Goal: Transaction & Acquisition: Purchase product/service

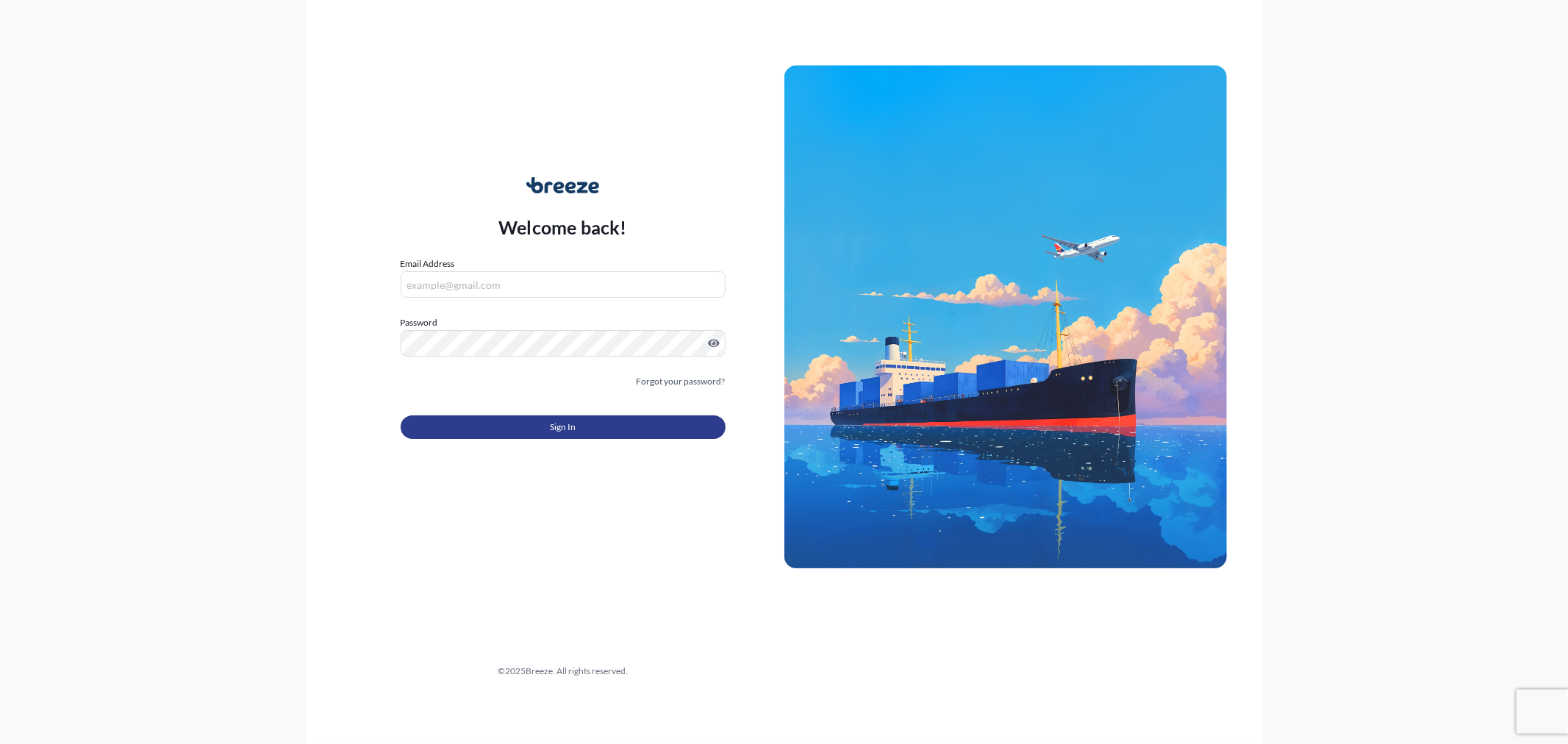
type input "[EMAIL_ADDRESS][DOMAIN_NAME]"
click at [568, 432] on span "Sign In" at bounding box center [563, 427] width 26 height 15
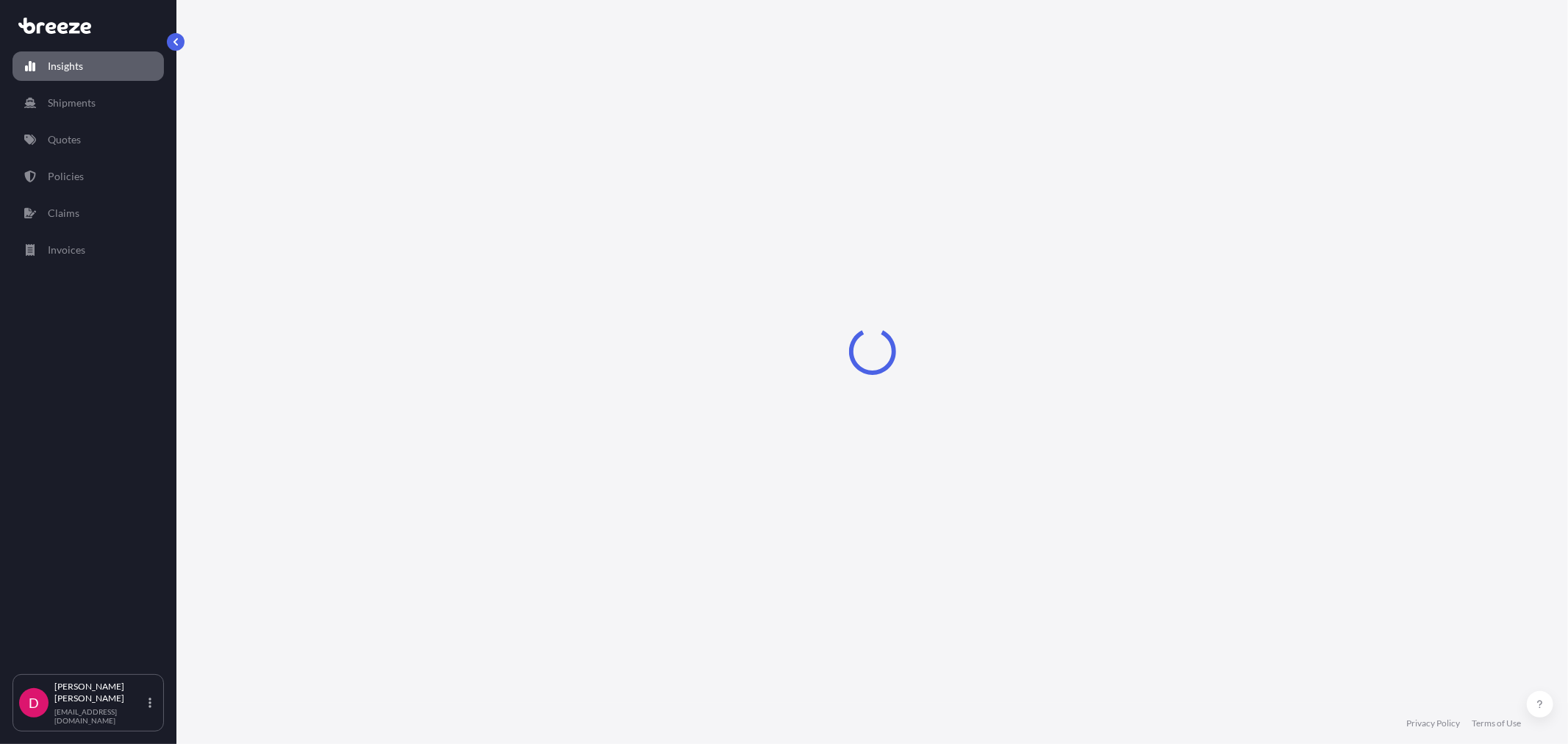
select select "2025"
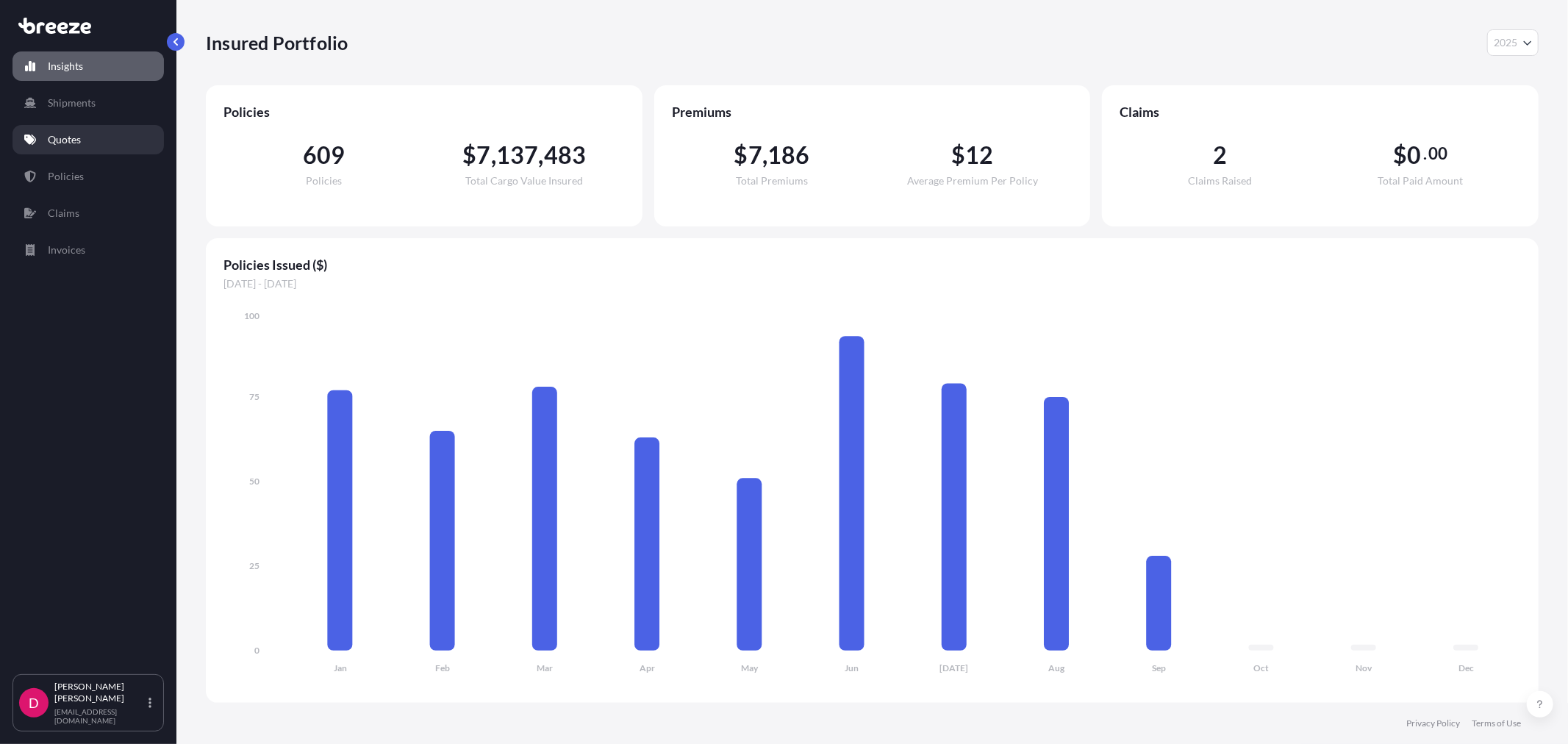
click at [92, 150] on link "Quotes" at bounding box center [88, 140] width 152 height 30
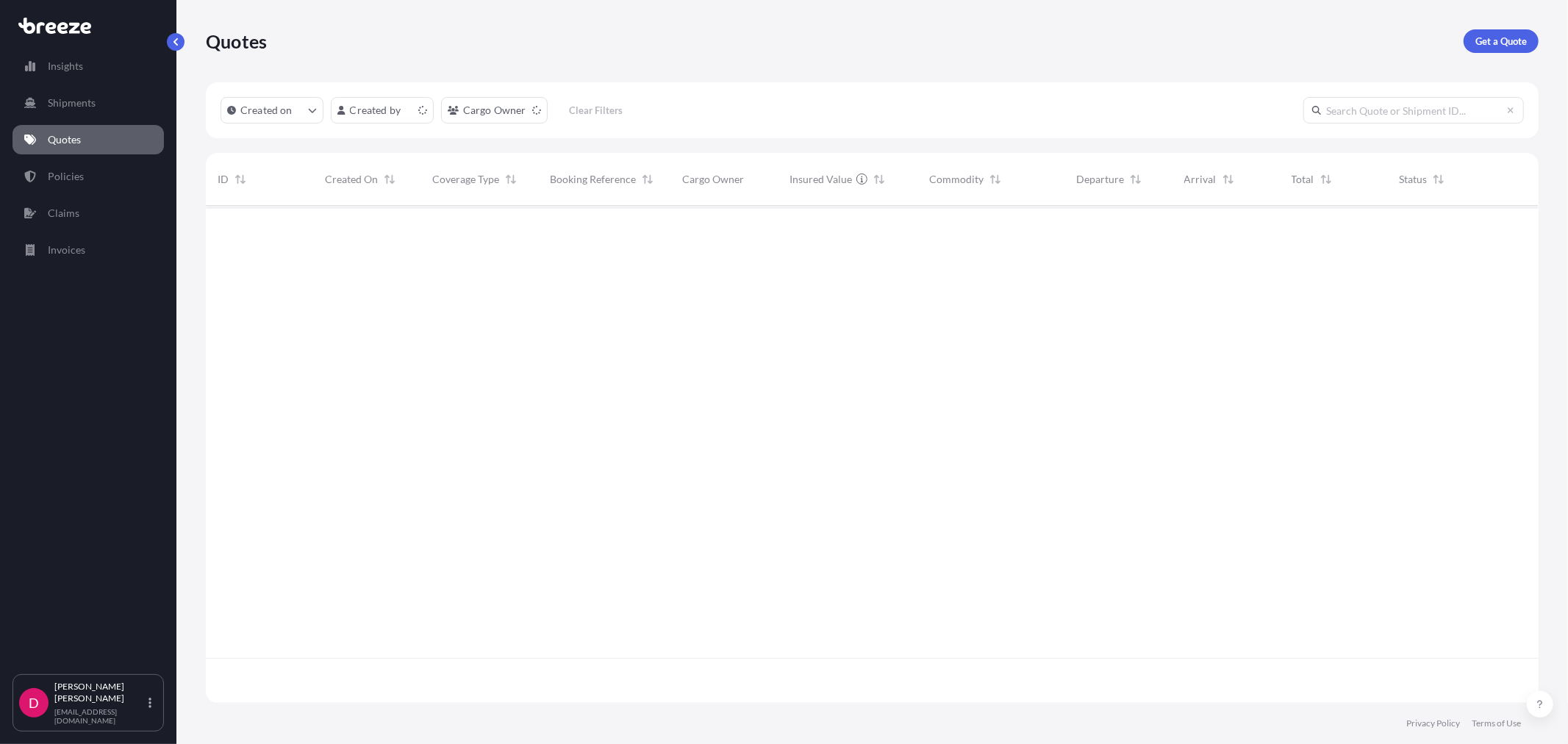
scroll to position [493, 1320]
click at [1522, 47] on p "Get a Quote" at bounding box center [1502, 41] width 52 height 15
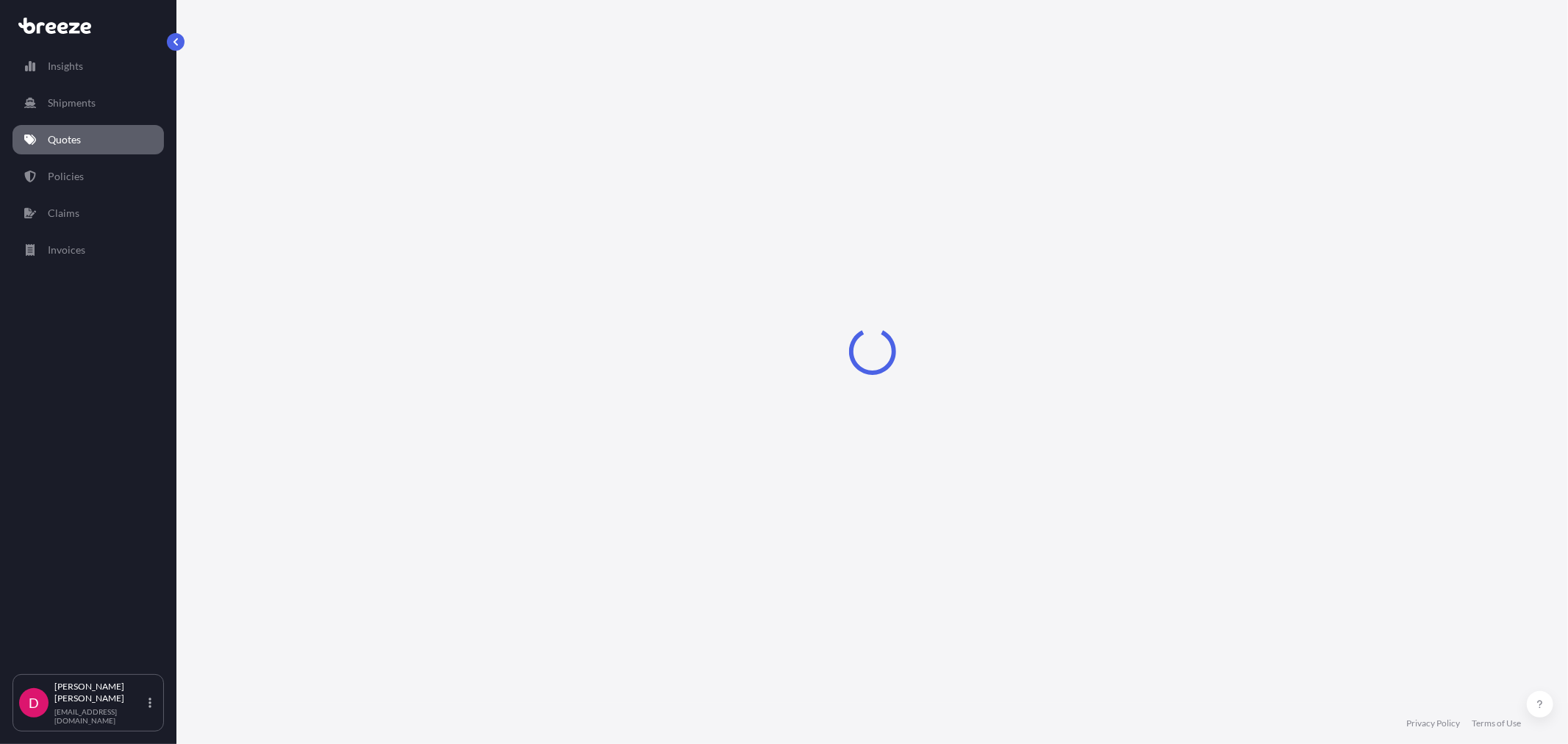
select select "Sea"
select select "1"
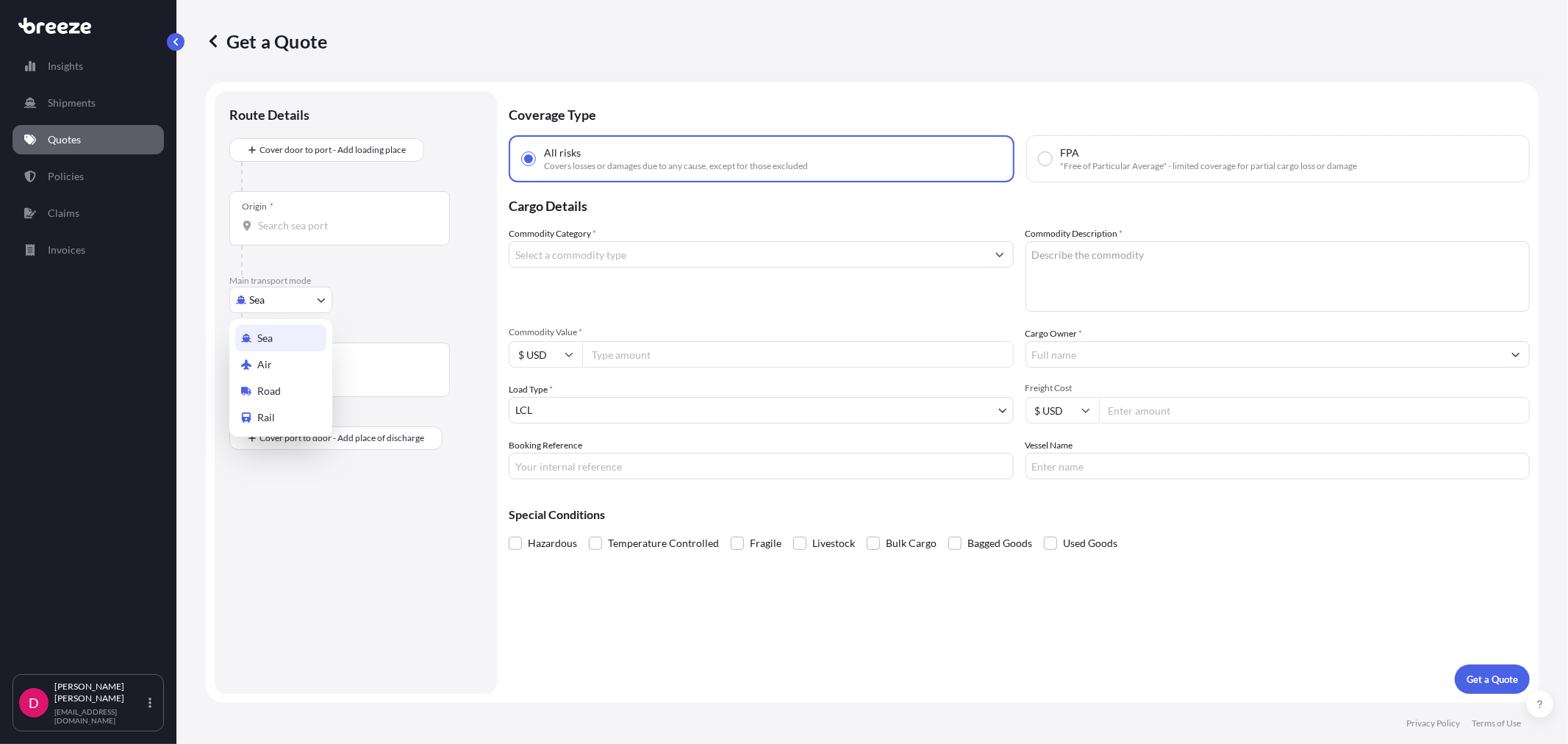
click at [283, 297] on body "Insights Shipments Quotes Policies Claims Invoices D [PERSON_NAME] [EMAIL_ADDRE…" at bounding box center [784, 372] width 1568 height 744
click at [299, 391] on div "Road" at bounding box center [280, 390] width 91 height 27
select select "Road"
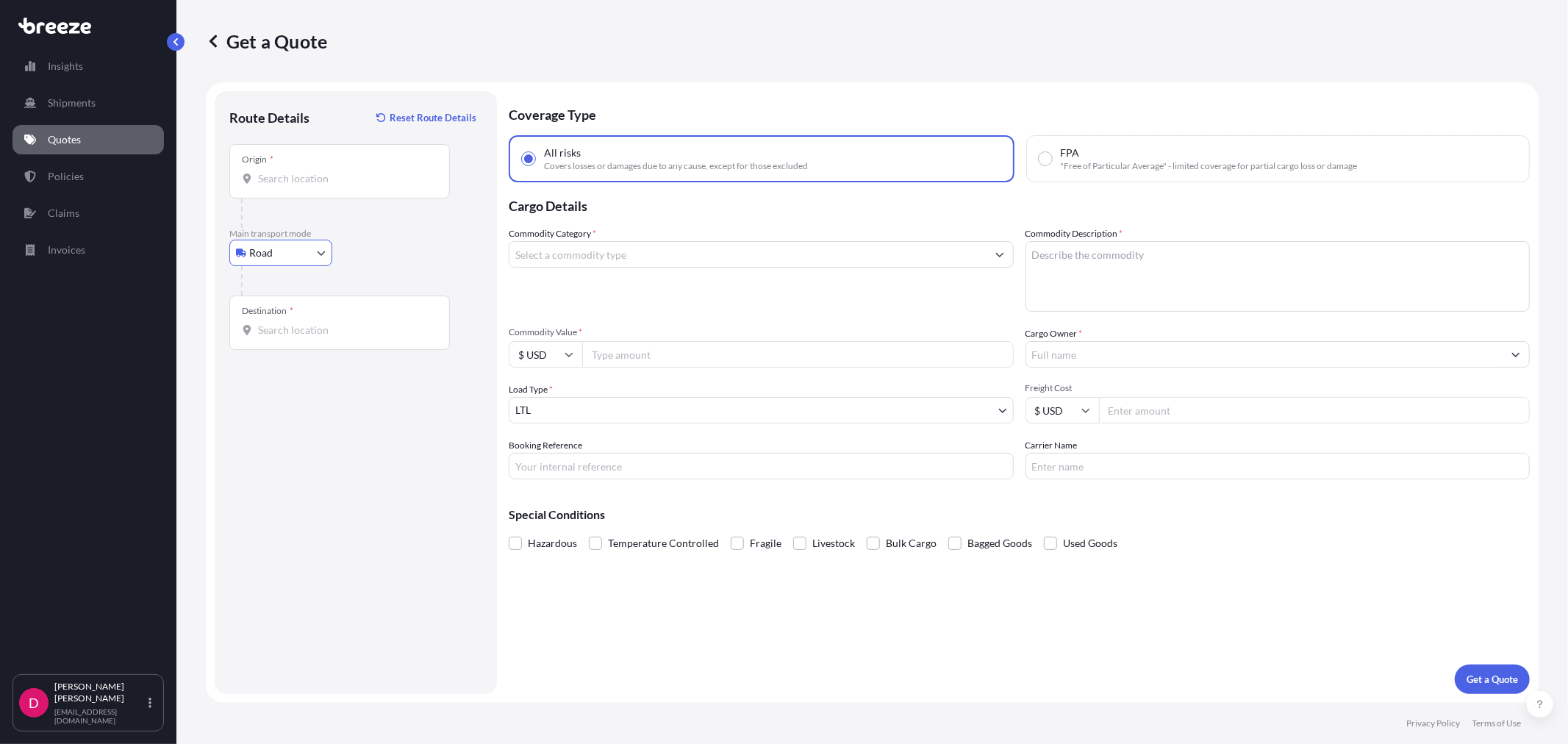
click at [312, 181] on input "Origin *" at bounding box center [344, 178] width 173 height 15
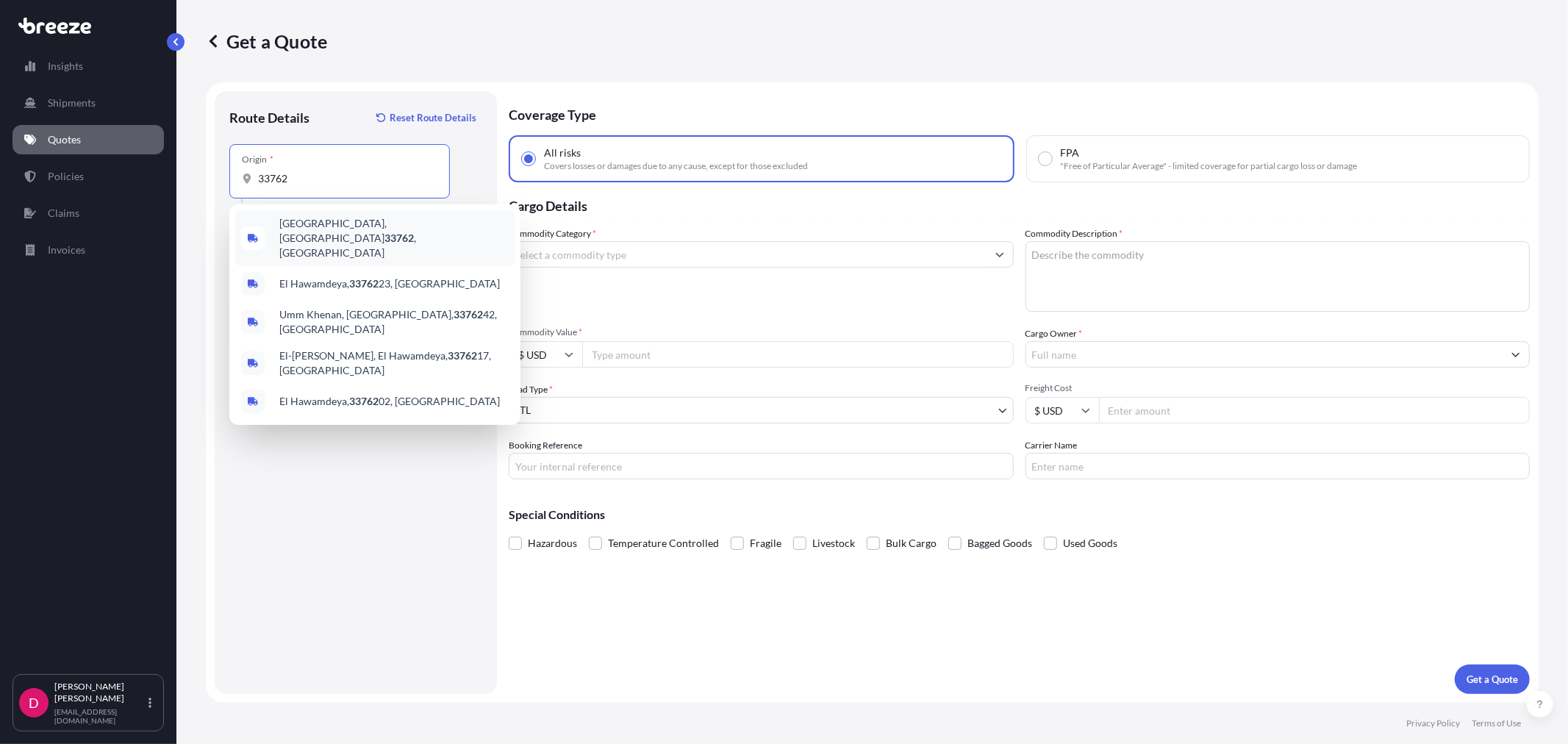
click at [328, 234] on span "[GEOGRAPHIC_DATA] , [GEOGRAPHIC_DATA]" at bounding box center [393, 238] width 229 height 45
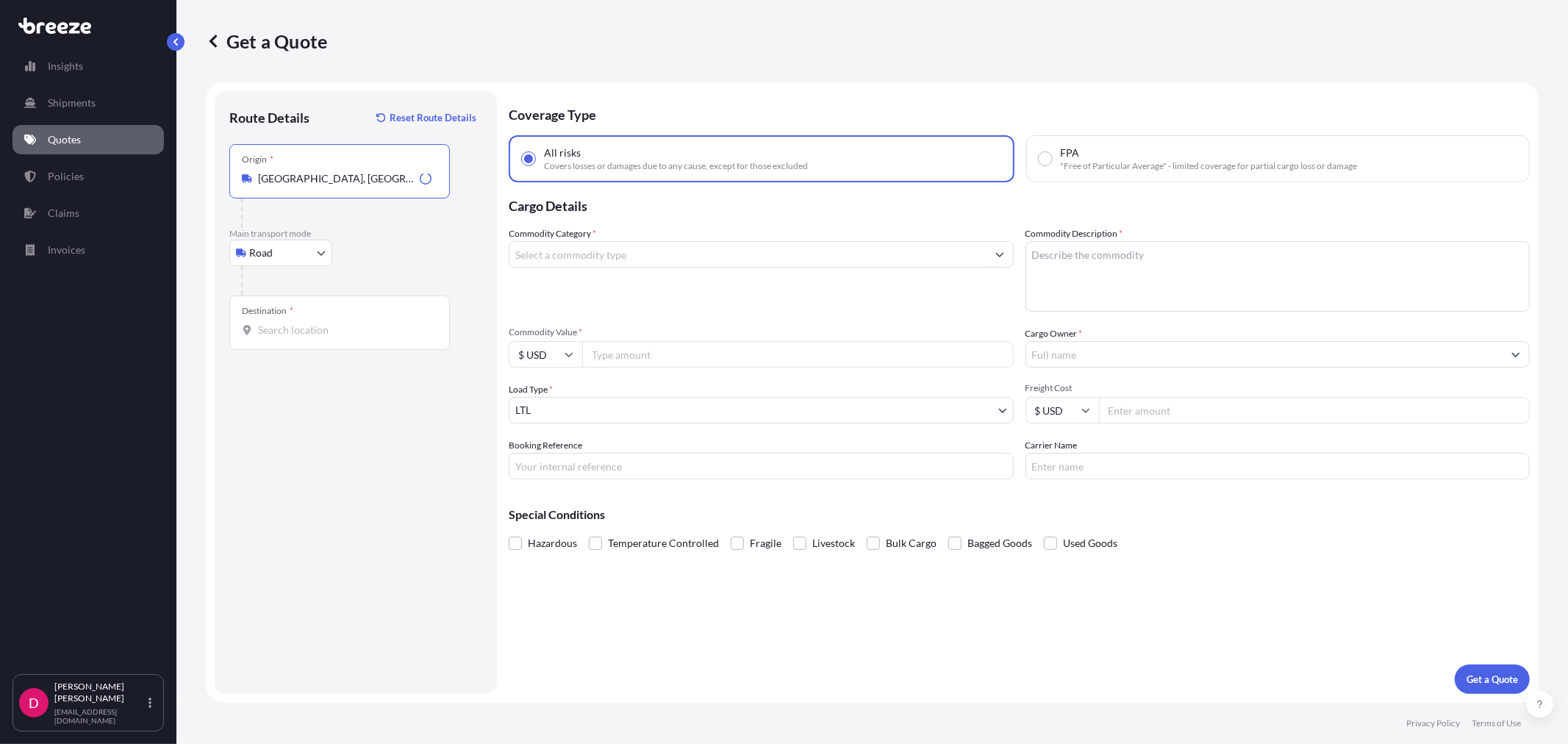
type input "[GEOGRAPHIC_DATA], [GEOGRAPHIC_DATA]"
click at [314, 338] on div "Destination *" at bounding box center [339, 322] width 221 height 54
click at [314, 338] on input "Destination *" at bounding box center [344, 330] width 173 height 15
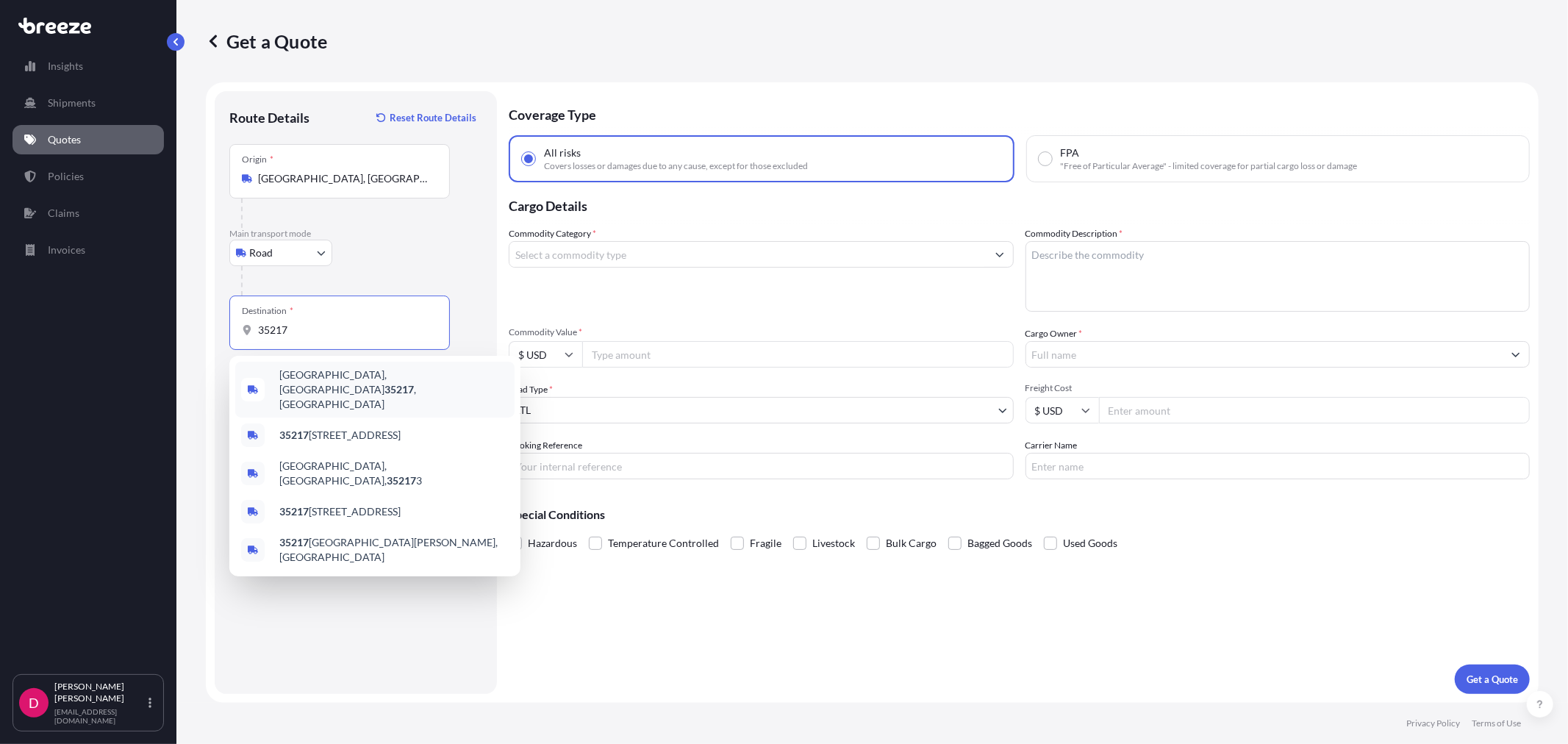
click at [397, 372] on span "[GEOGRAPHIC_DATA], AL 35217 , [GEOGRAPHIC_DATA]" at bounding box center [393, 389] width 229 height 45
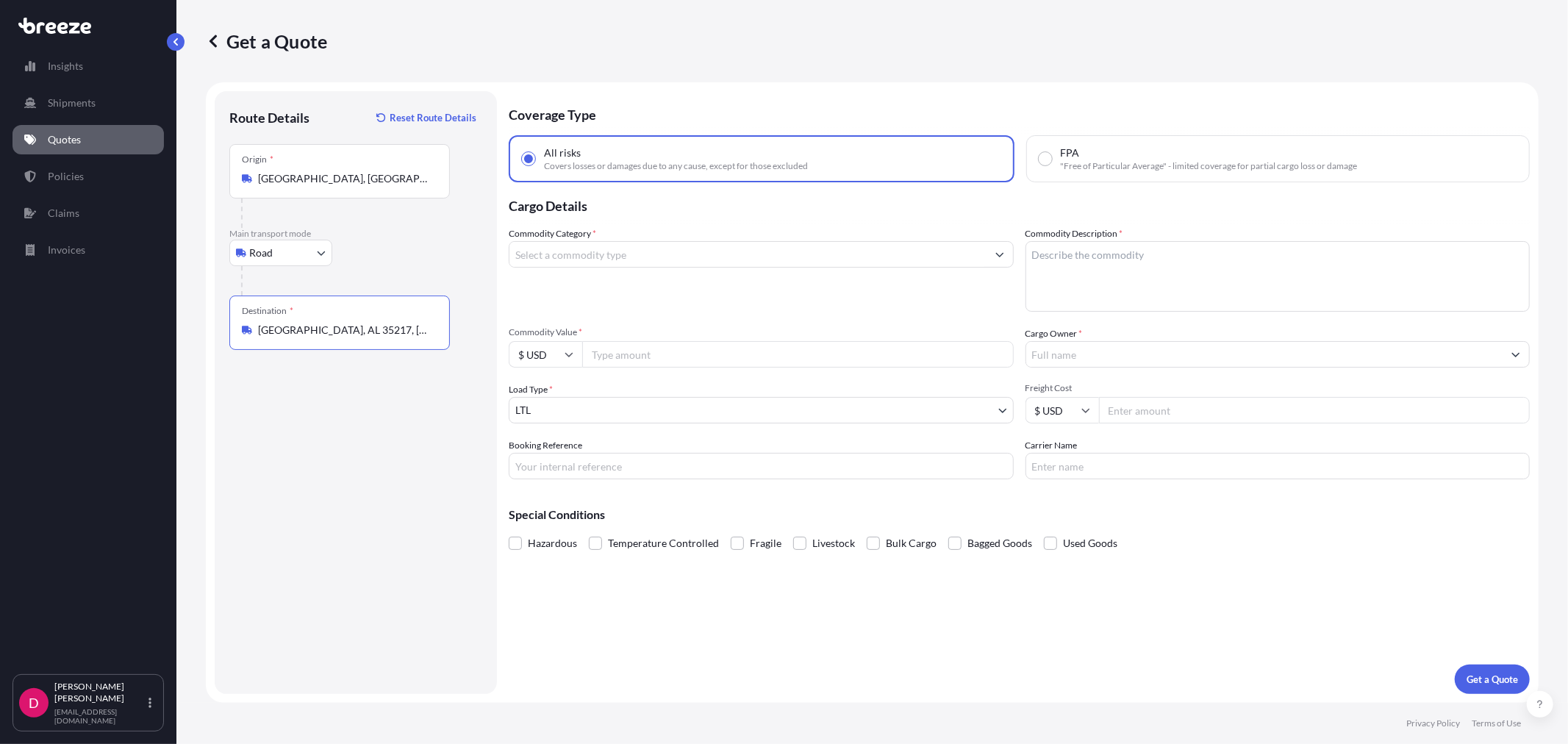
type input "[GEOGRAPHIC_DATA], AL 35217, [GEOGRAPHIC_DATA]"
click at [1158, 343] on input "Cargo Owner *" at bounding box center [1265, 354] width 477 height 27
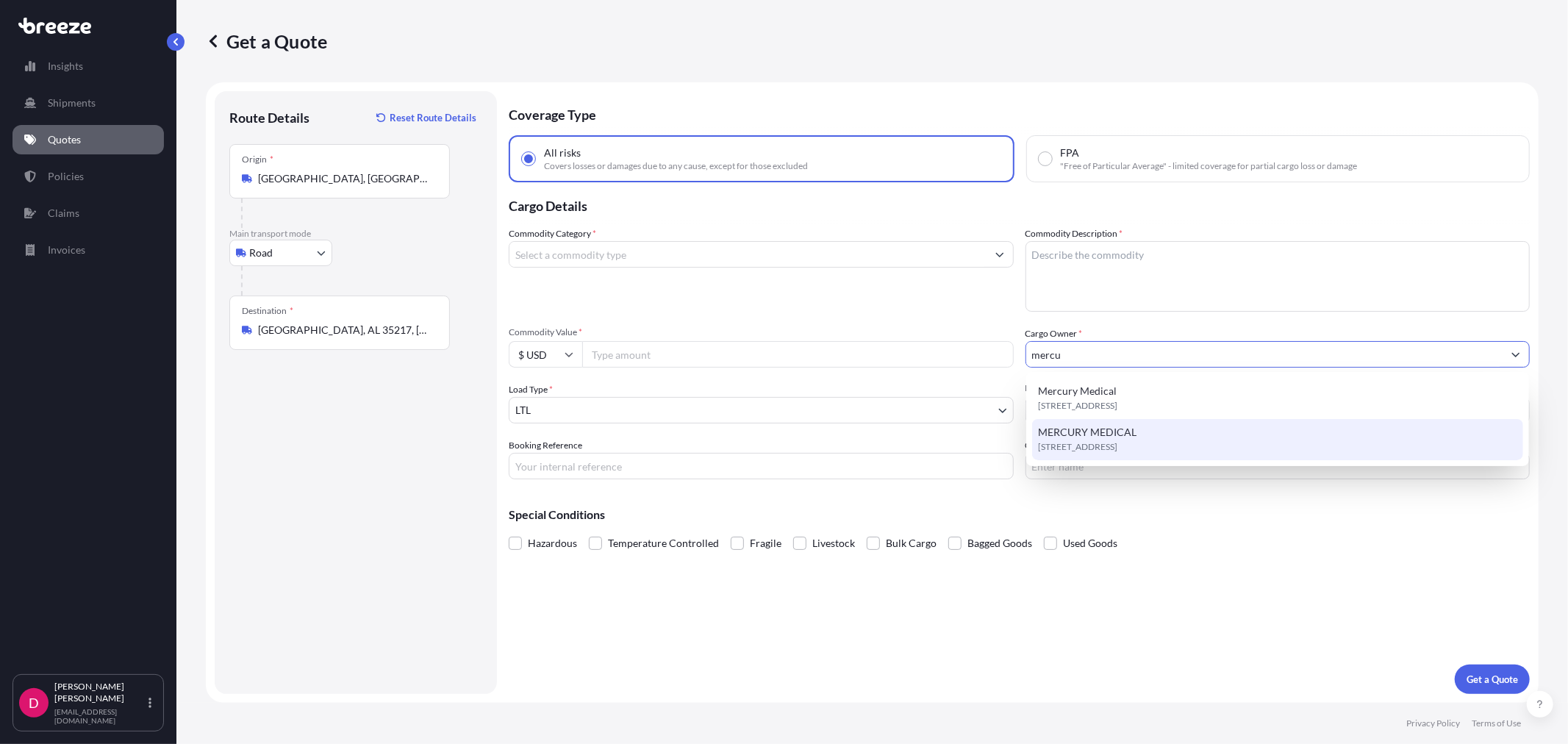
click at [1111, 449] on span "[STREET_ADDRESS]" at bounding box center [1078, 447] width 79 height 15
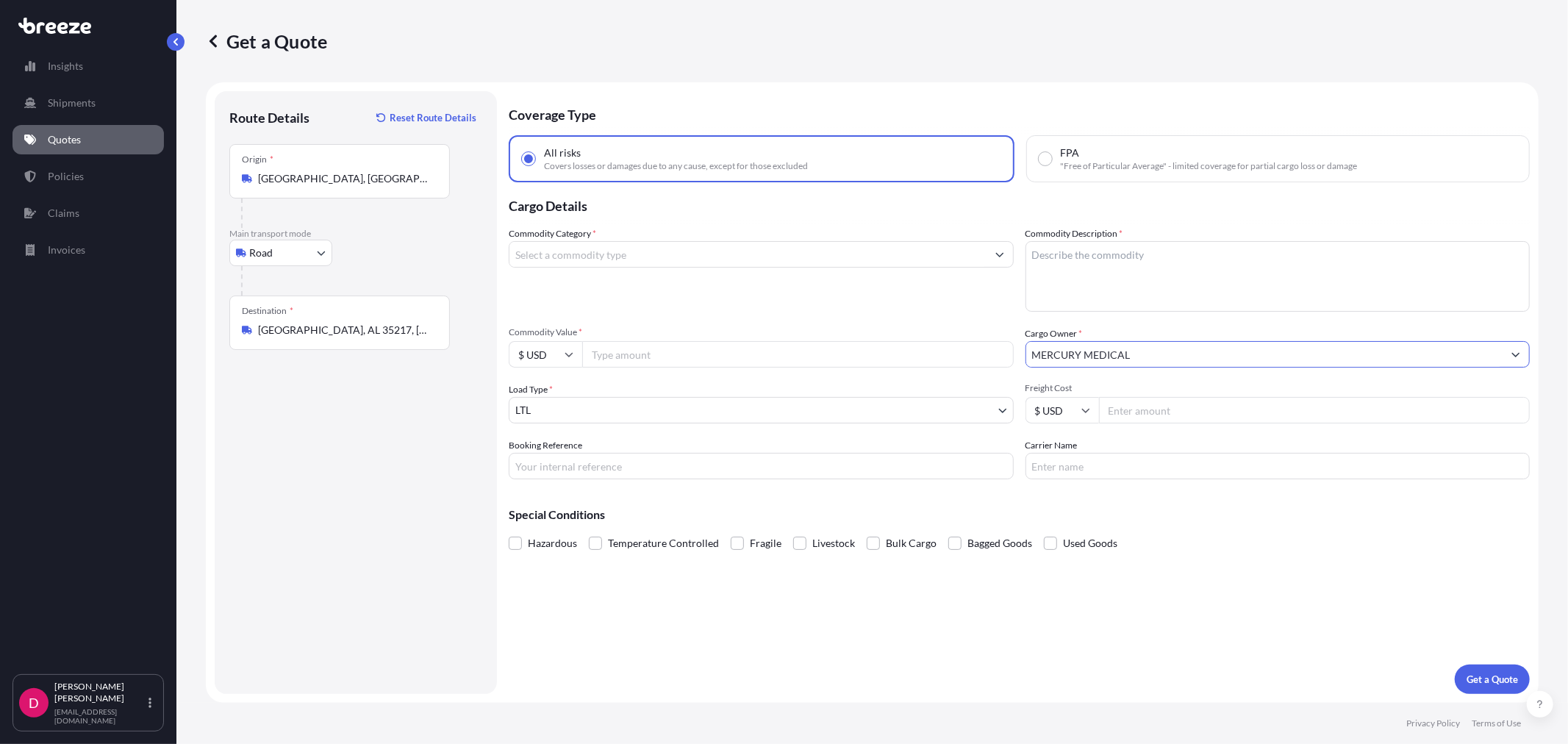
type input "MERCURY MEDICAL"
click at [715, 352] on input "Commodity Value *" at bounding box center [798, 354] width 431 height 27
paste input "6585.20"
type input "6585.20"
click at [1158, 420] on input "Freight Cost" at bounding box center [1314, 410] width 431 height 27
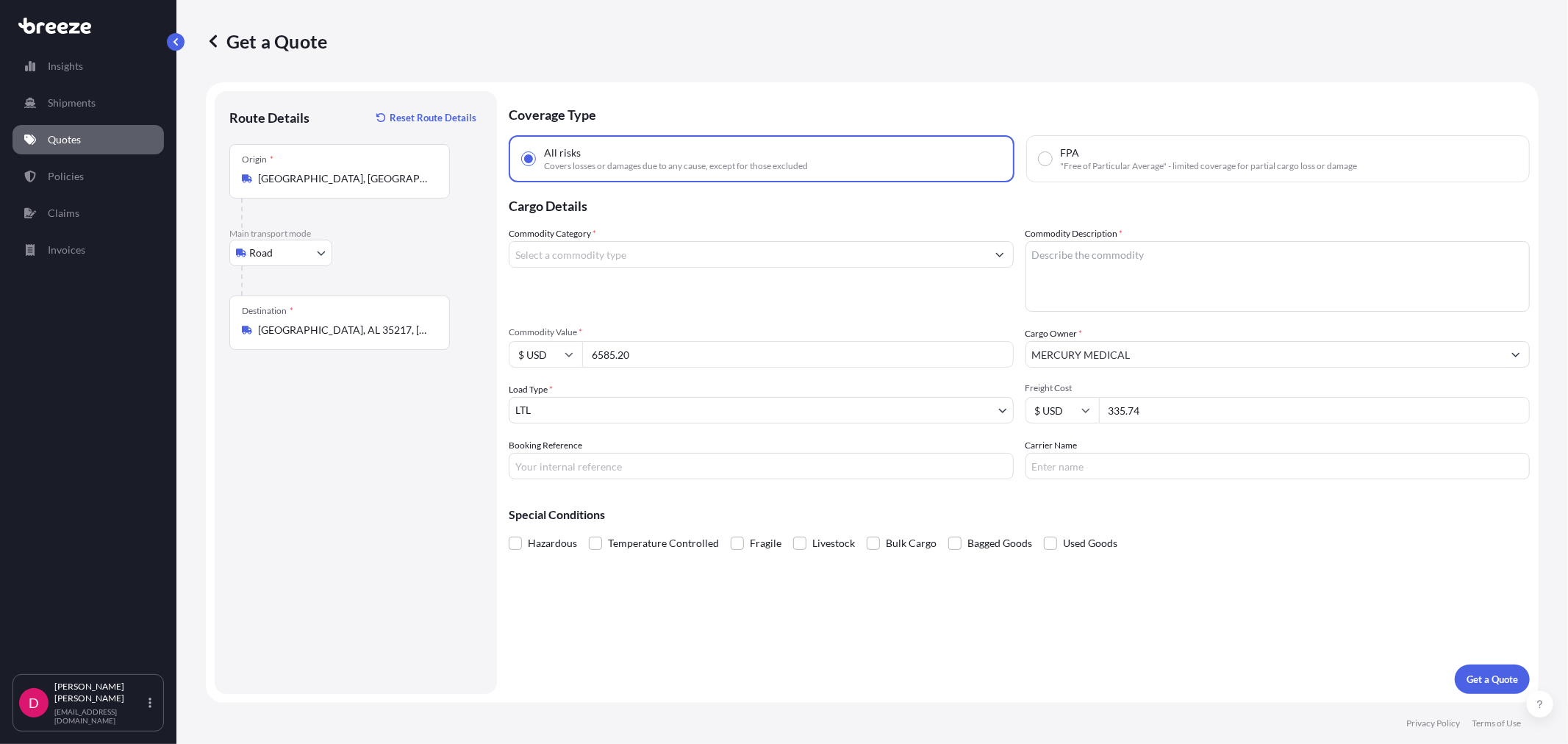
type input "335.74"
click at [721, 474] on input "Booking Reference" at bounding box center [761, 466] width 505 height 27
paste input "485161"
type input "485161"
click at [1081, 472] on input "Carrier Name" at bounding box center [1279, 466] width 505 height 27
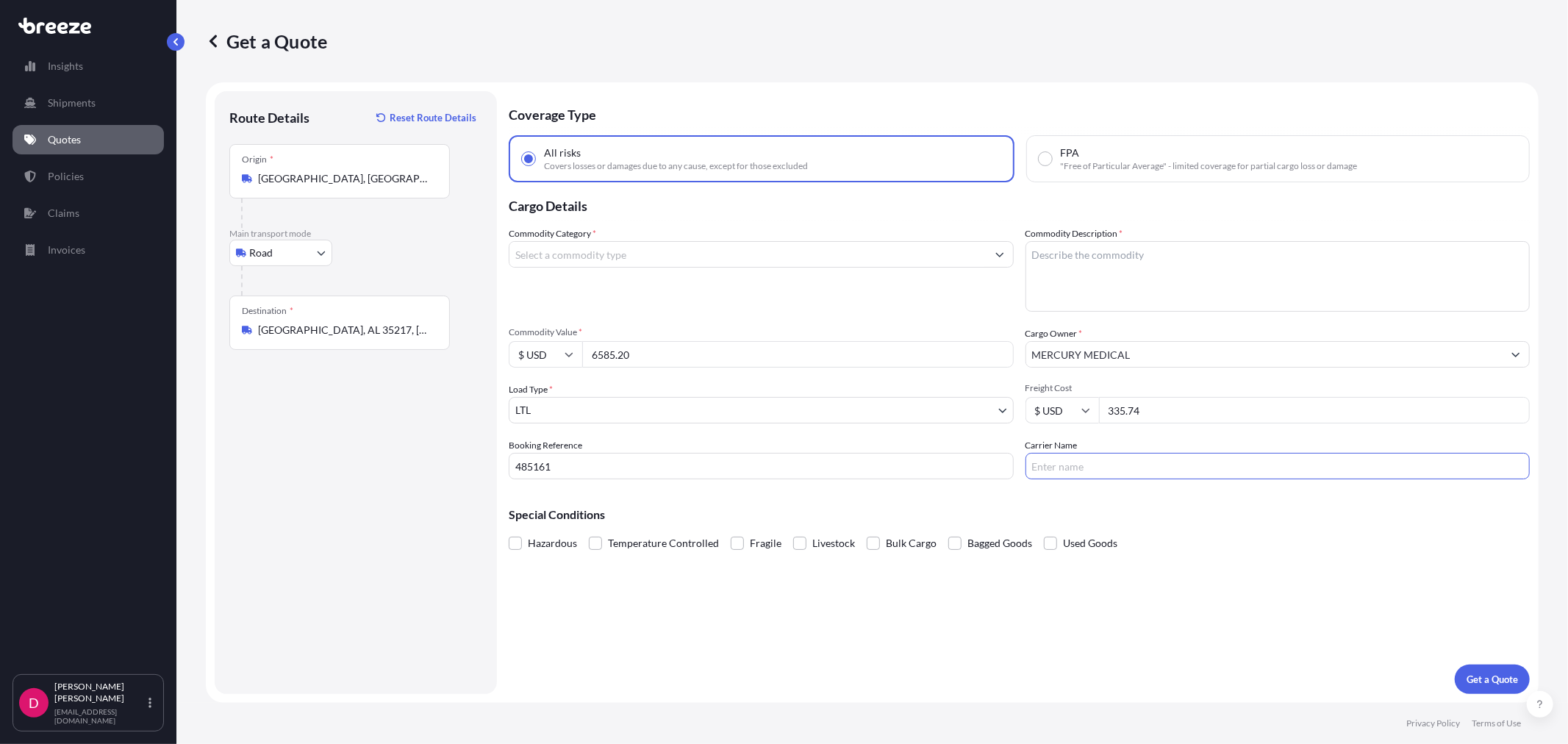
type input "ABF"
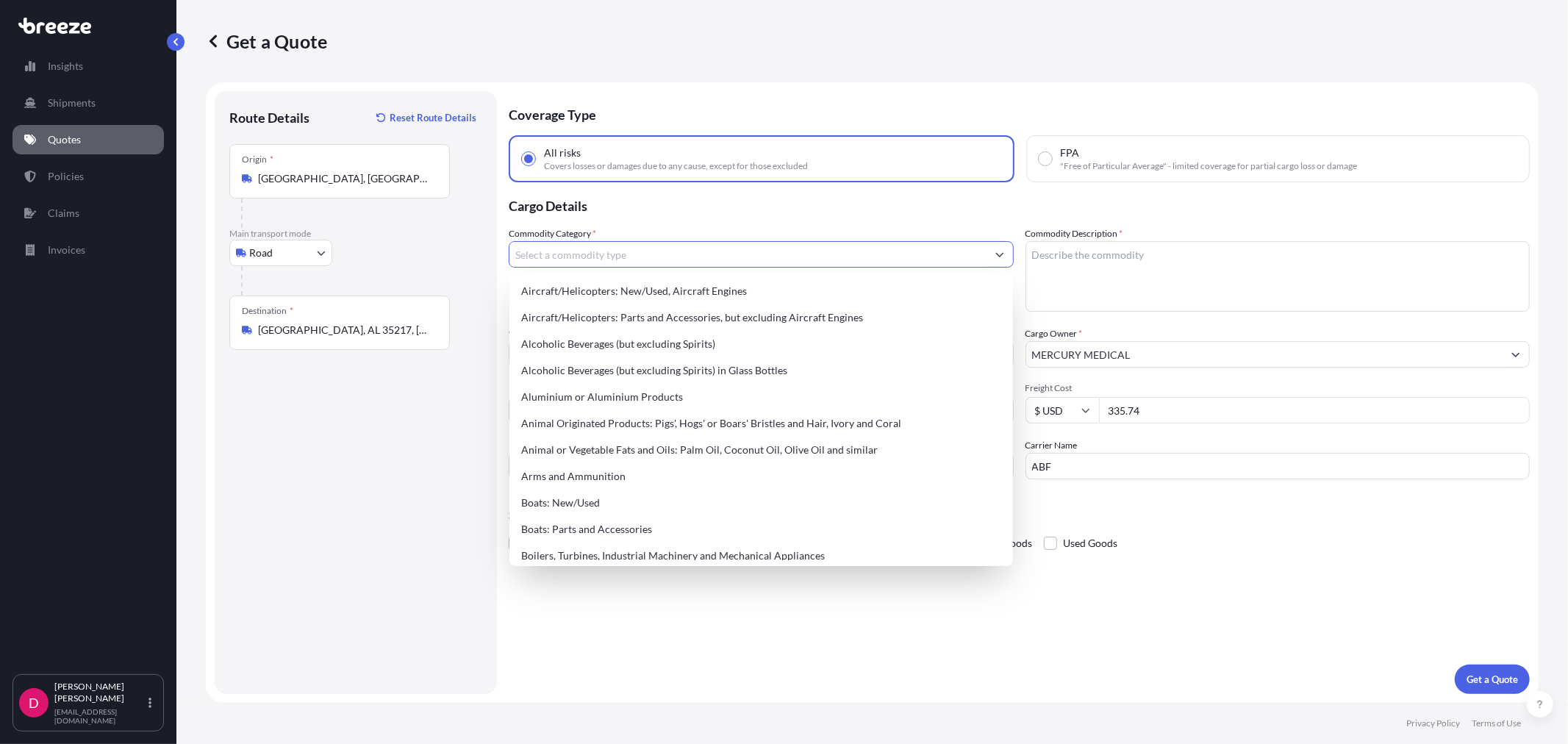
click at [649, 261] on input "Commodity Category *" at bounding box center [747, 254] width 477 height 27
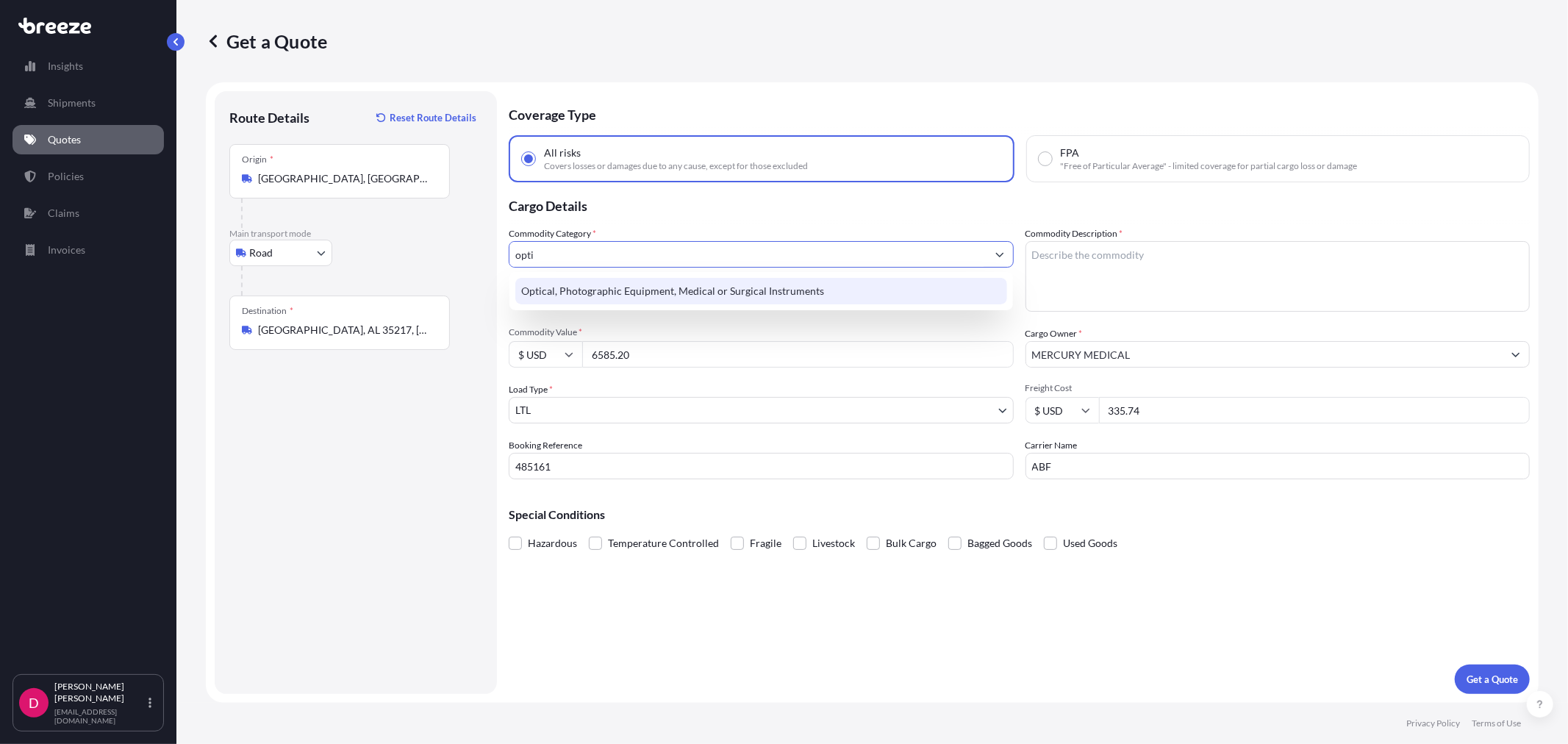
click at [658, 296] on div "Optical, Photographic Equipment, Medical or Surgical Instruments" at bounding box center [761, 290] width 492 height 27
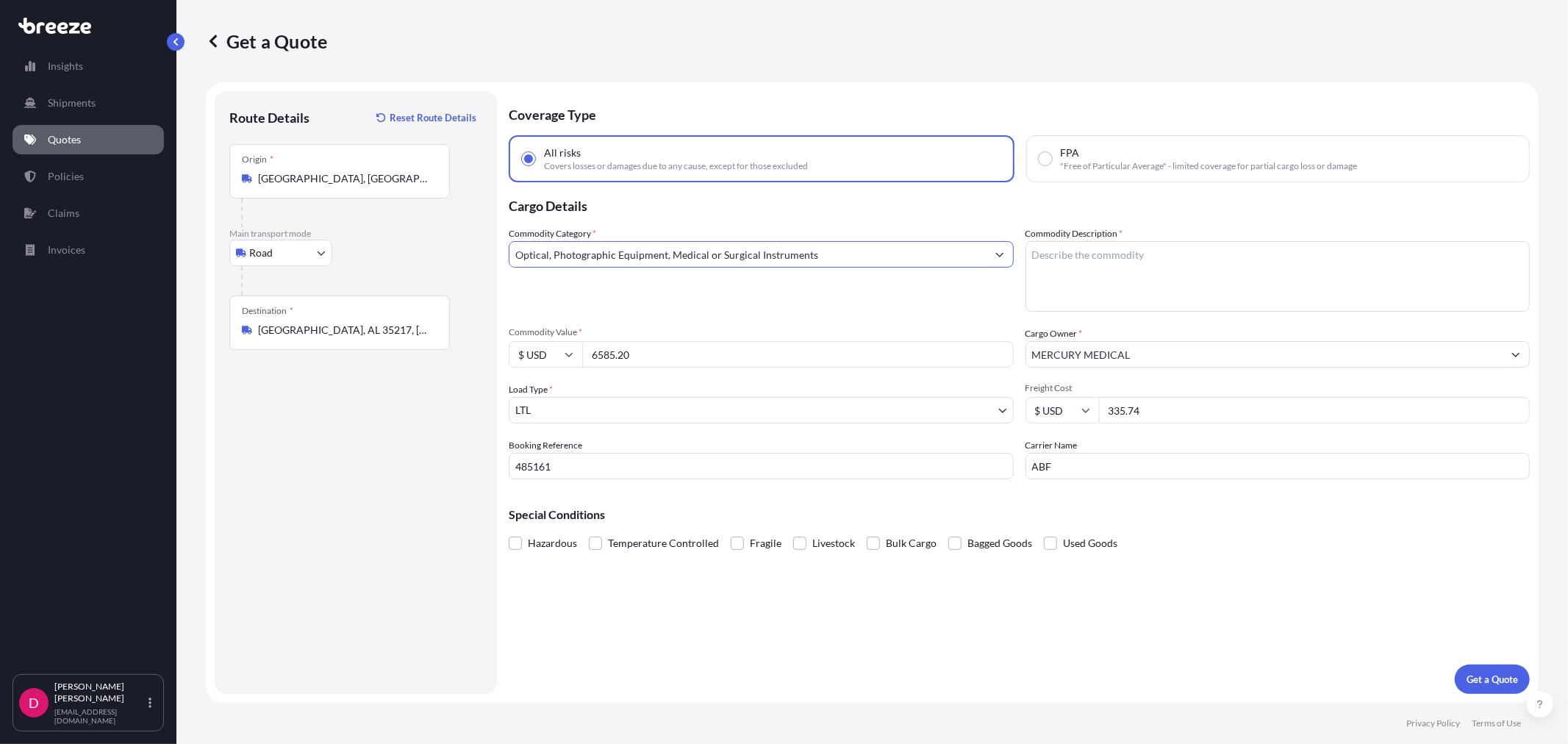
type input "Optical, Photographic Equipment, Medical or Surgical Instruments"
click at [1204, 266] on textarea "Commodity Description *" at bounding box center [1279, 275] width 505 height 70
type textarea "MEDICAL INSTRUMENTS"
click at [1486, 680] on p "Get a Quote" at bounding box center [1493, 679] width 52 height 15
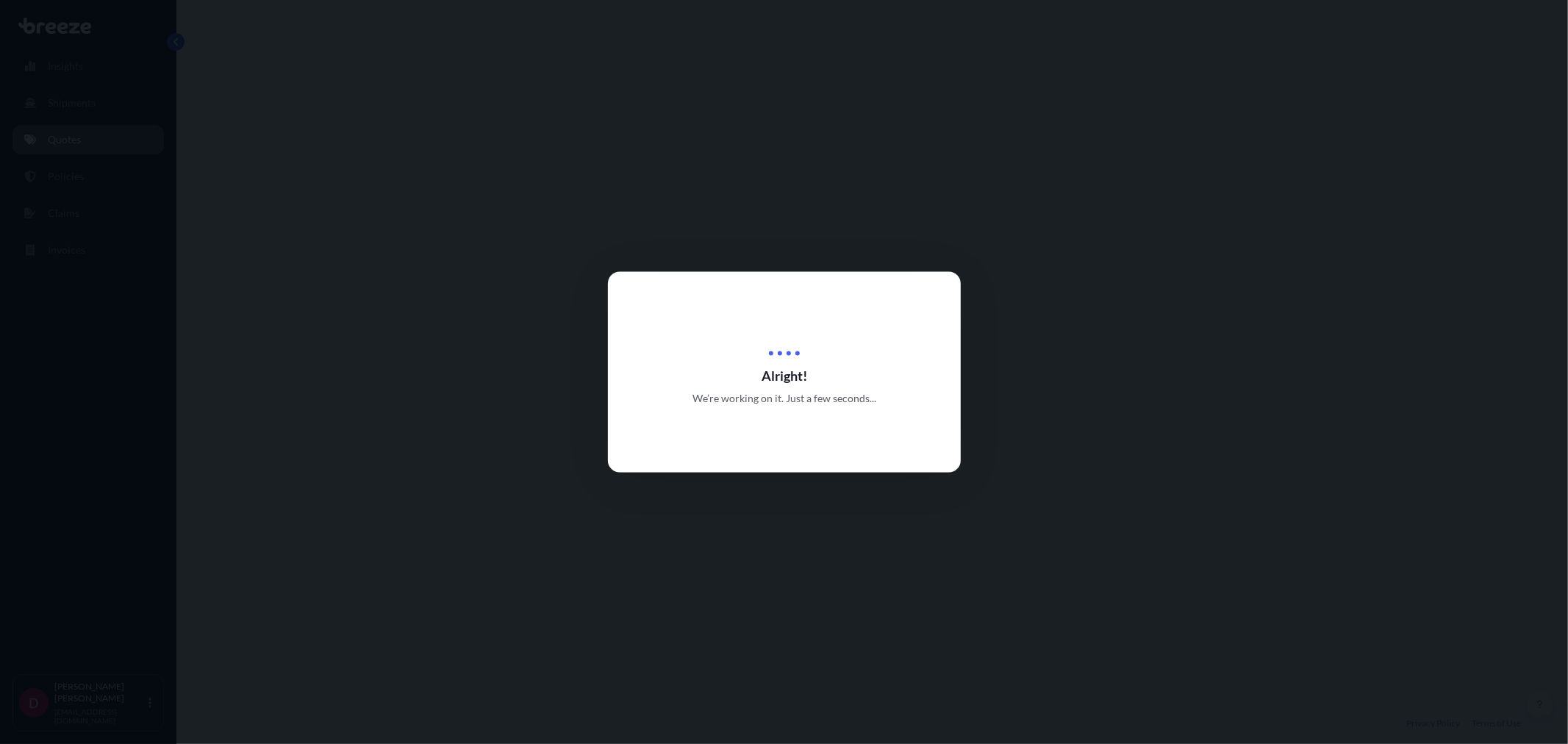
select select "Road"
select select "1"
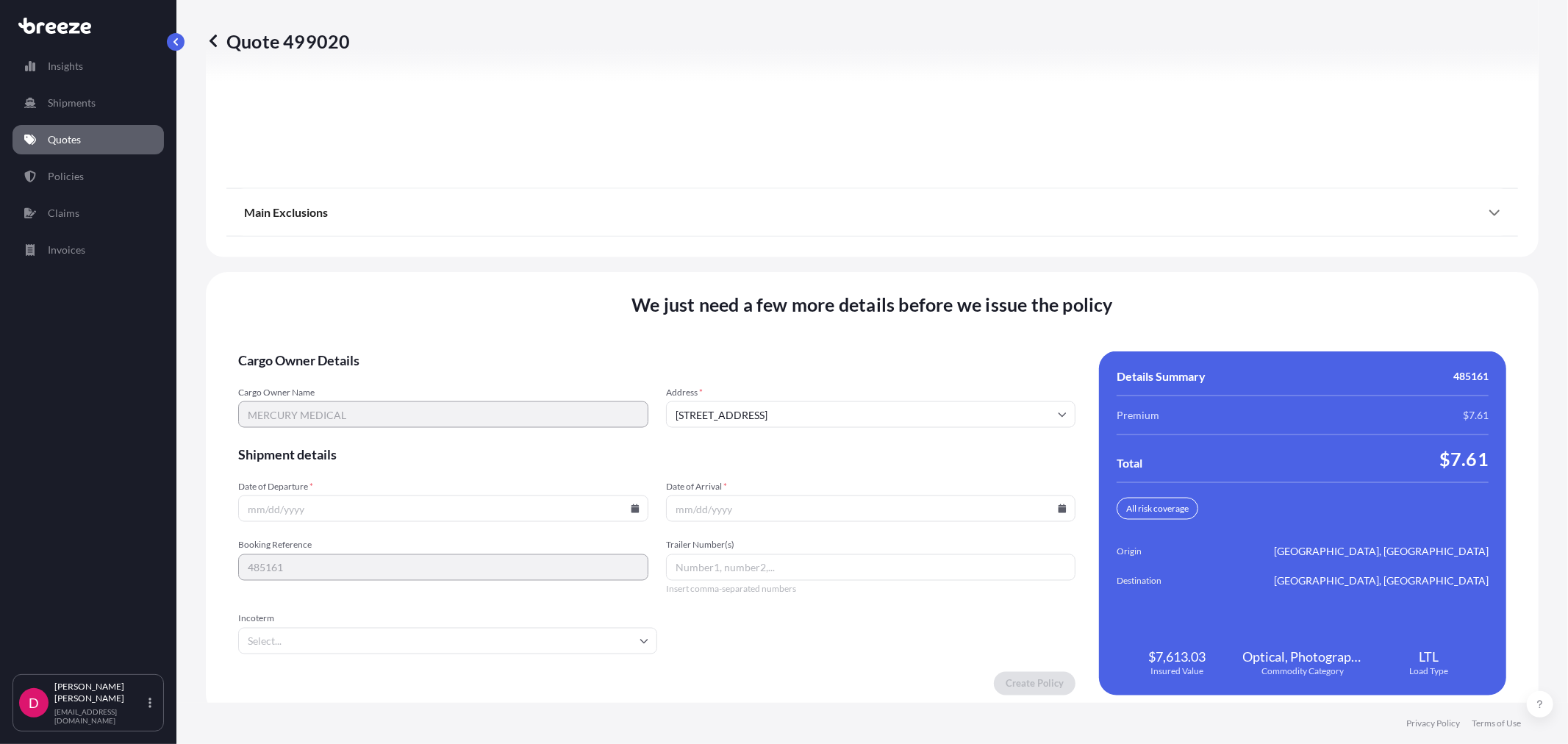
scroll to position [1819, 0]
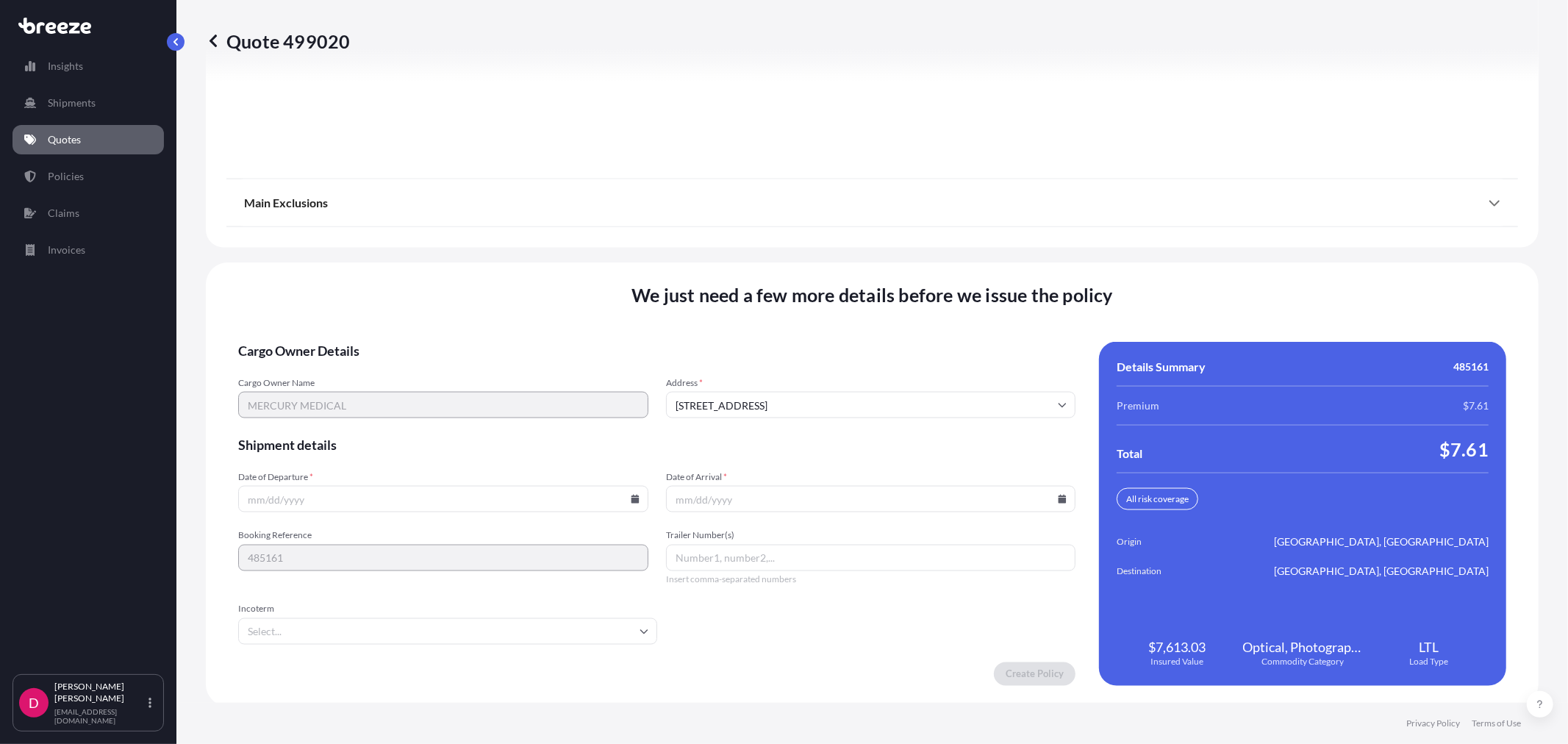
click at [630, 502] on input "Date of Departure *" at bounding box center [443, 498] width 410 height 27
click at [631, 495] on icon at bounding box center [635, 498] width 8 height 9
click at [476, 335] on button "12" at bounding box center [476, 337] width 24 height 24
type input "[DATE]"
click at [1059, 494] on icon at bounding box center [1063, 498] width 9 height 9
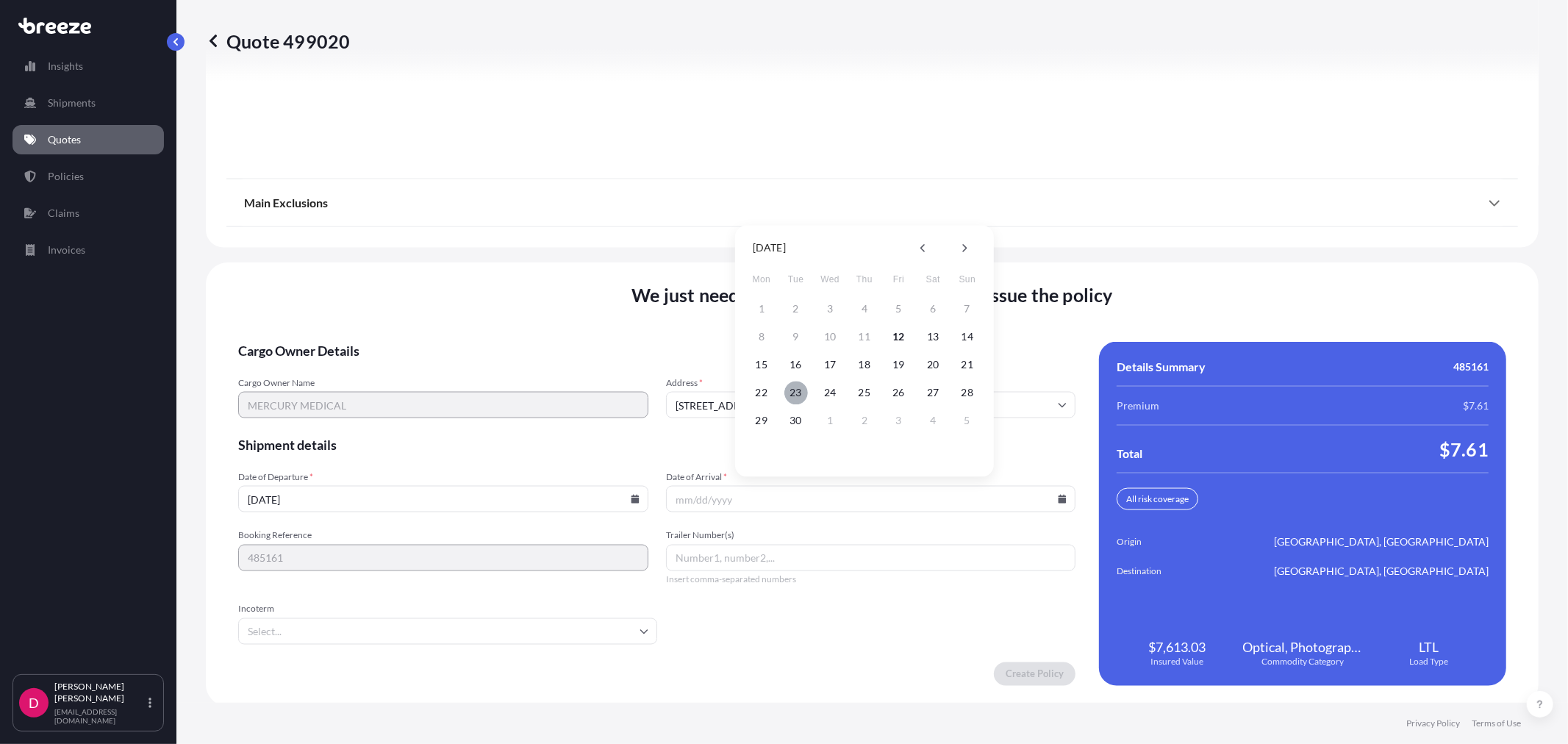
click at [802, 397] on button "23" at bounding box center [797, 392] width 24 height 24
type input "[DATE]"
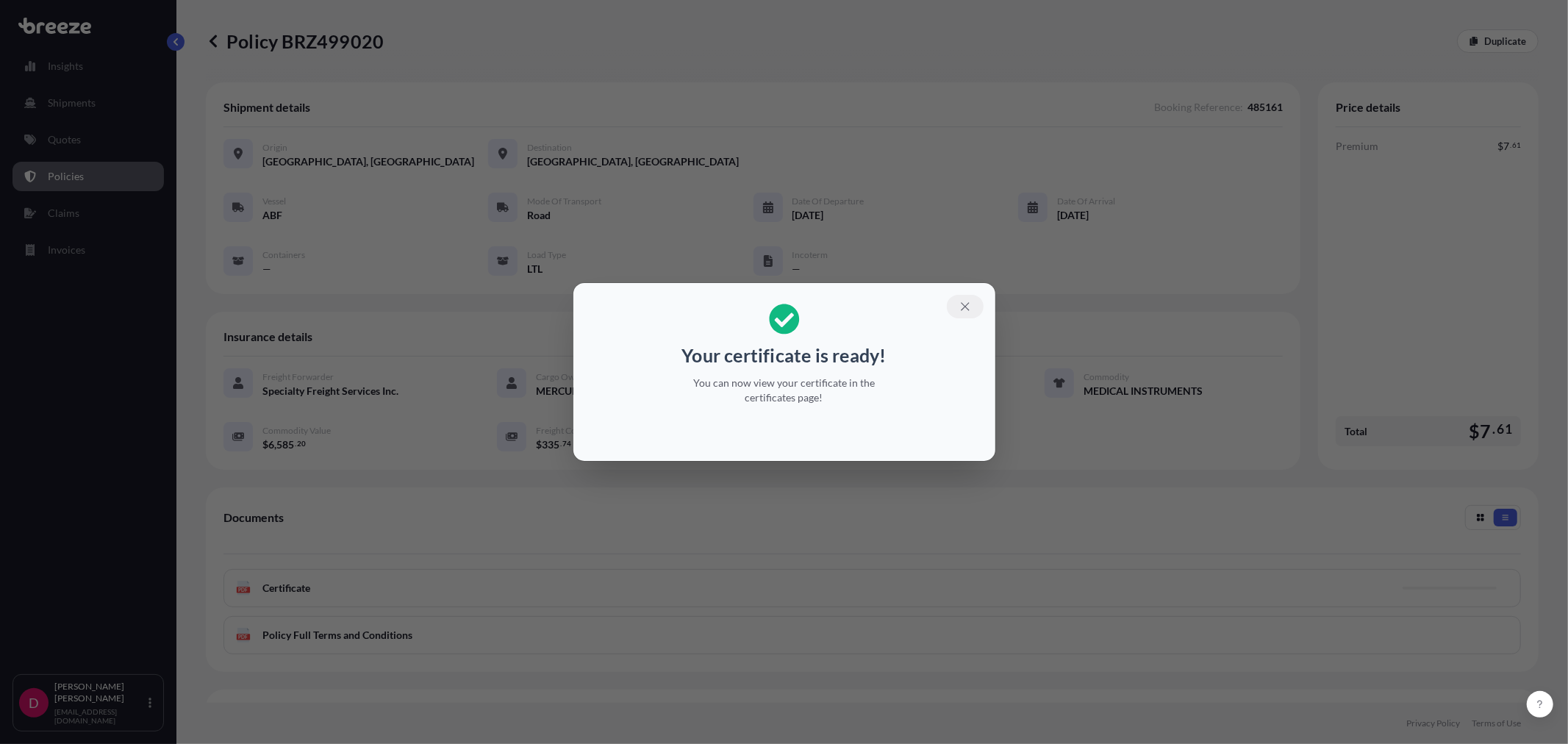
click at [964, 303] on icon "button" at bounding box center [964, 306] width 13 height 13
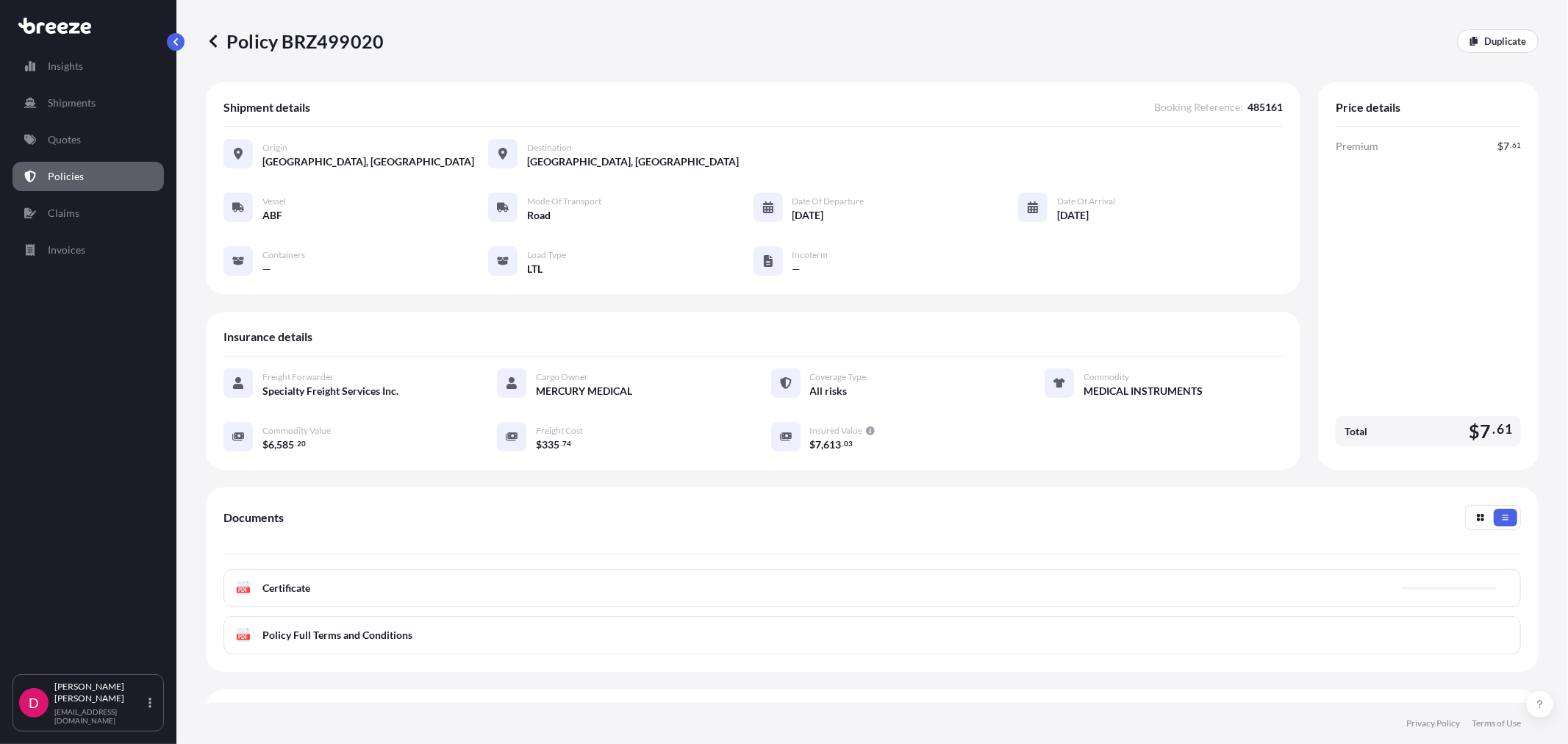
click at [321, 42] on p "Policy BRZ499020" at bounding box center [295, 42] width 178 height 24
click at [321, 41] on p "Policy BRZ499020" at bounding box center [295, 42] width 178 height 24
copy p "BRZ499020"
